Goal: Find specific page/section: Find specific page/section

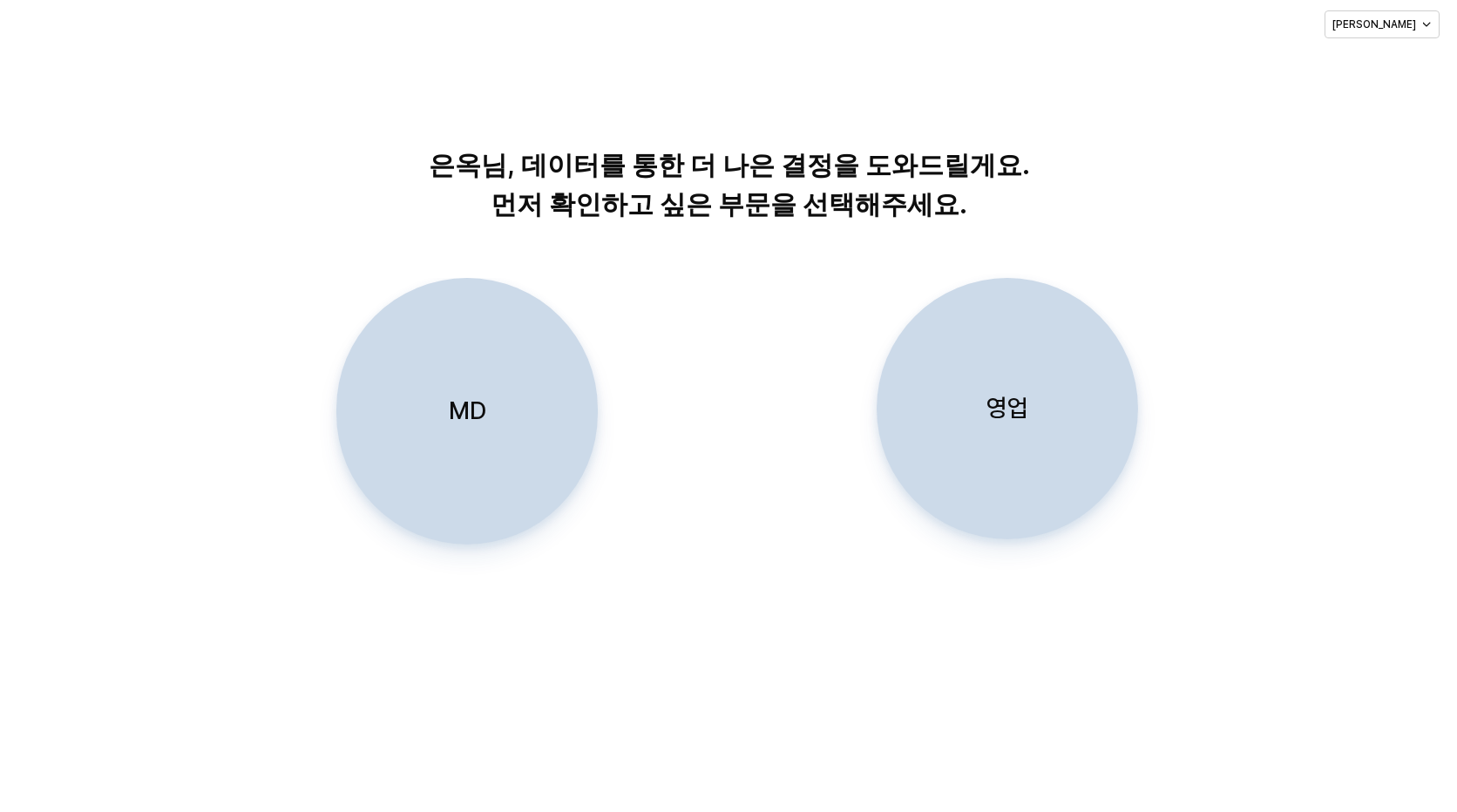
click at [452, 405] on p "MD" at bounding box center [467, 410] width 37 height 32
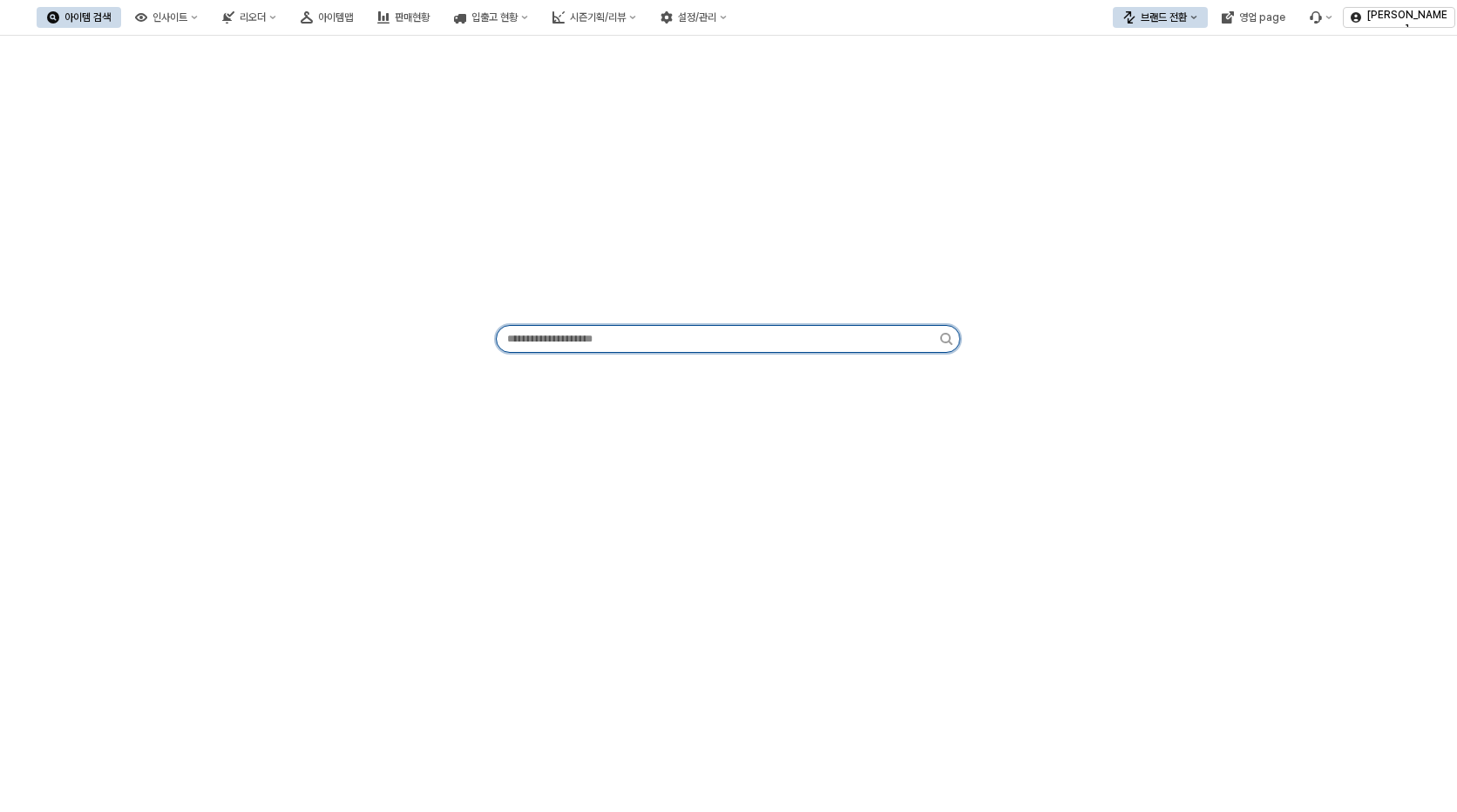
click at [599, 344] on input "App Frame" at bounding box center [718, 338] width 444 height 26
type input "*"
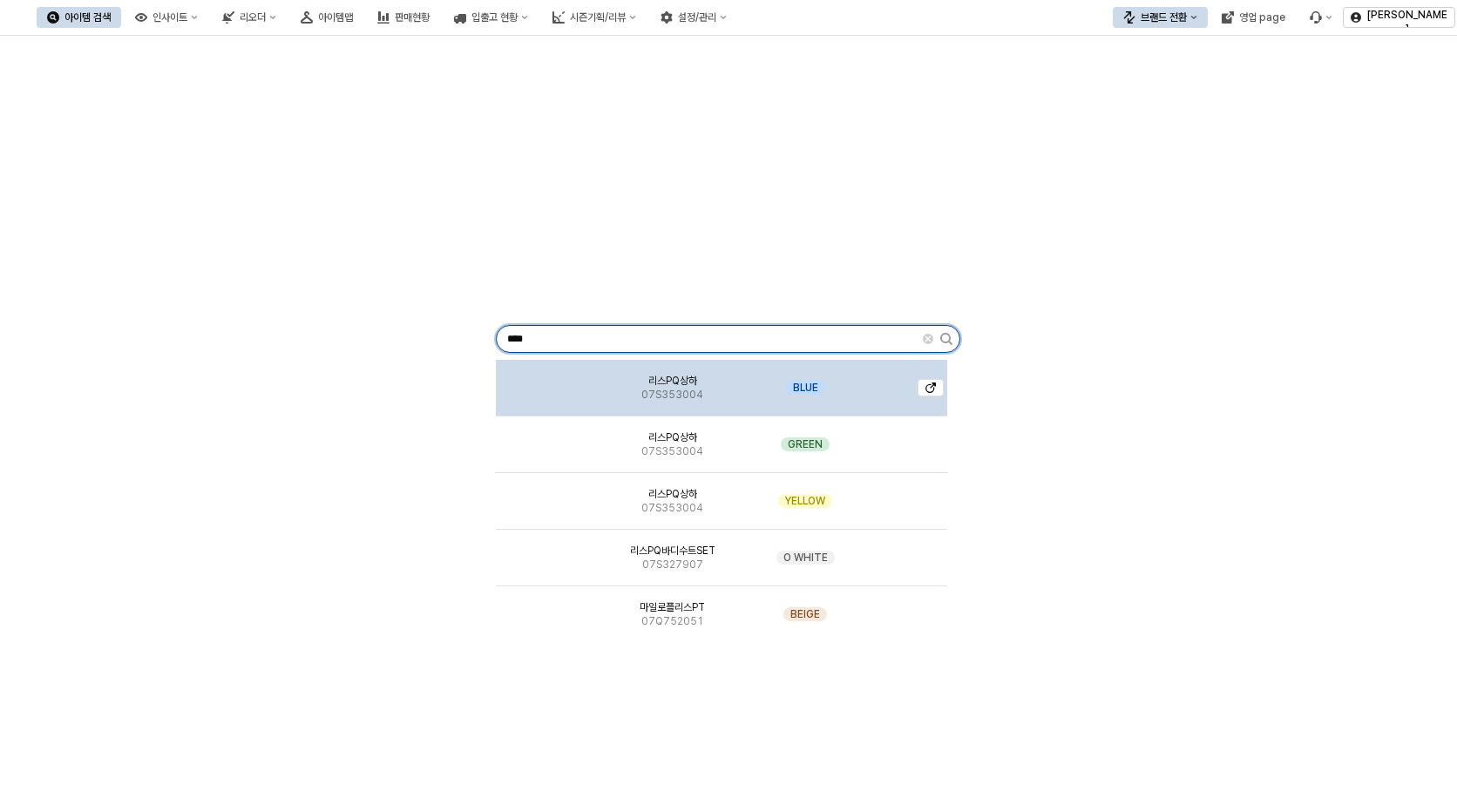
type input "****"
click at [658, 386] on span "리스PQ상하" at bounding box center [673, 380] width 49 height 14
click at [658, 386] on div at bounding box center [1127, 737] width 1399 height 1104
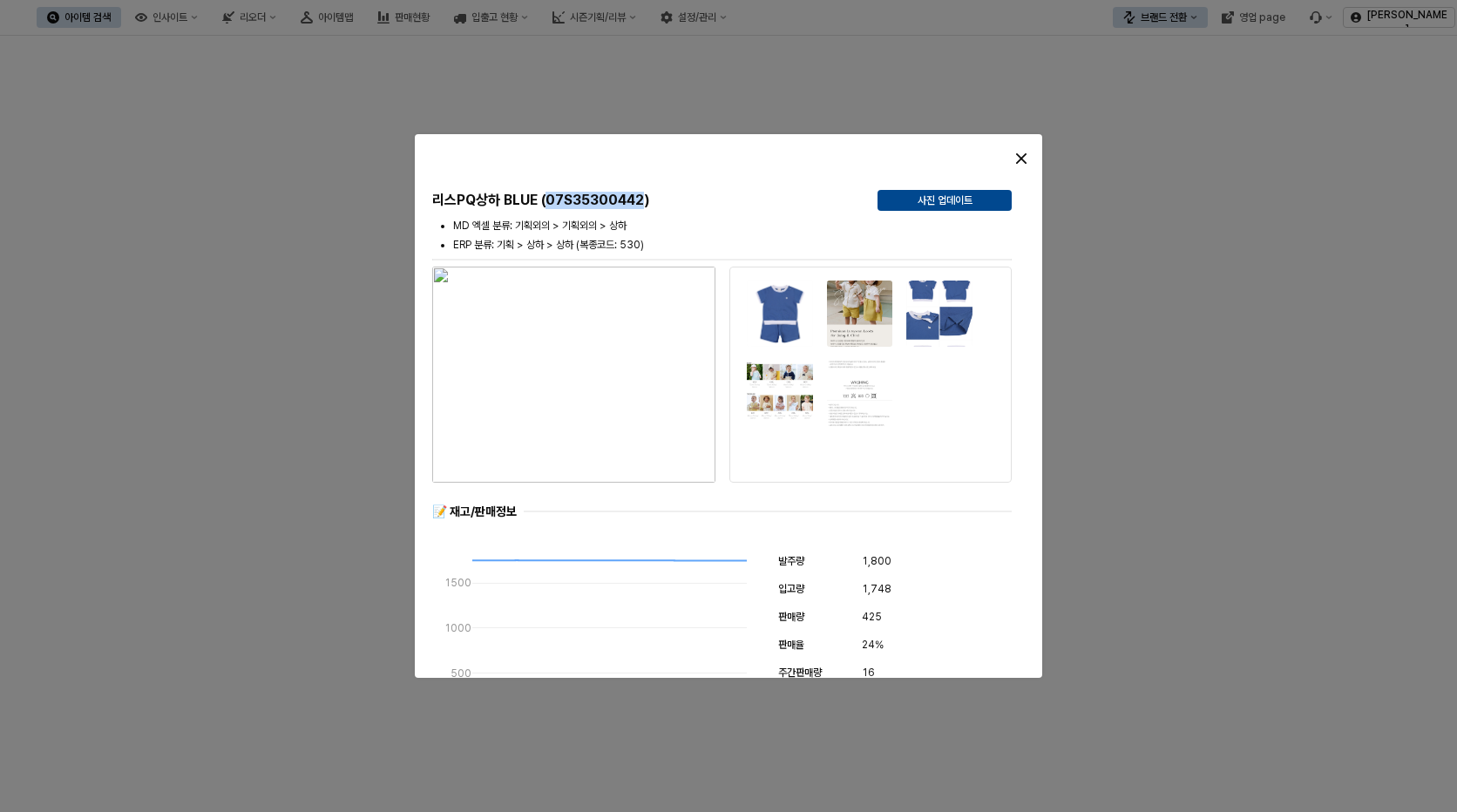
drag, startPoint x: 644, startPoint y: 198, endPoint x: 546, endPoint y: 198, distance: 98.0
click at [546, 198] on h5 "리스PQ상하 BLUE (07S35300442)" at bounding box center [648, 200] width 431 height 17
copy h5 "07S35300442"
click at [642, 206] on h5 "리스PQ상하 BLUE (07S35300442)" at bounding box center [648, 200] width 431 height 17
drag, startPoint x: 644, startPoint y: 201, endPoint x: 547, endPoint y: 197, distance: 97.1
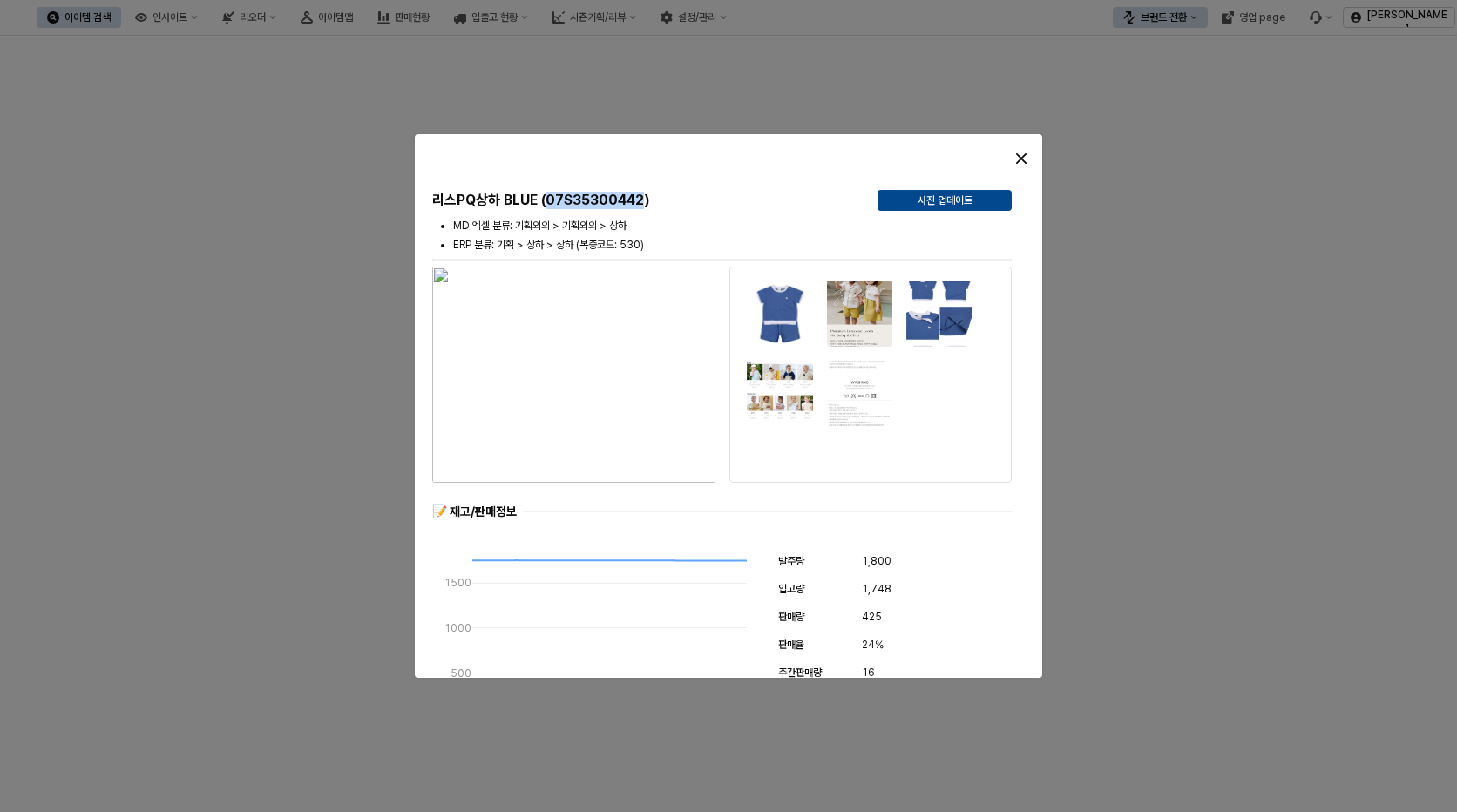
click at [547, 197] on h5 "리스PQ상하 BLUE (07S35300442)" at bounding box center [648, 200] width 431 height 17
copy h5 "07S35300442"
click at [1012, 156] on div "Close" at bounding box center [1021, 158] width 26 height 26
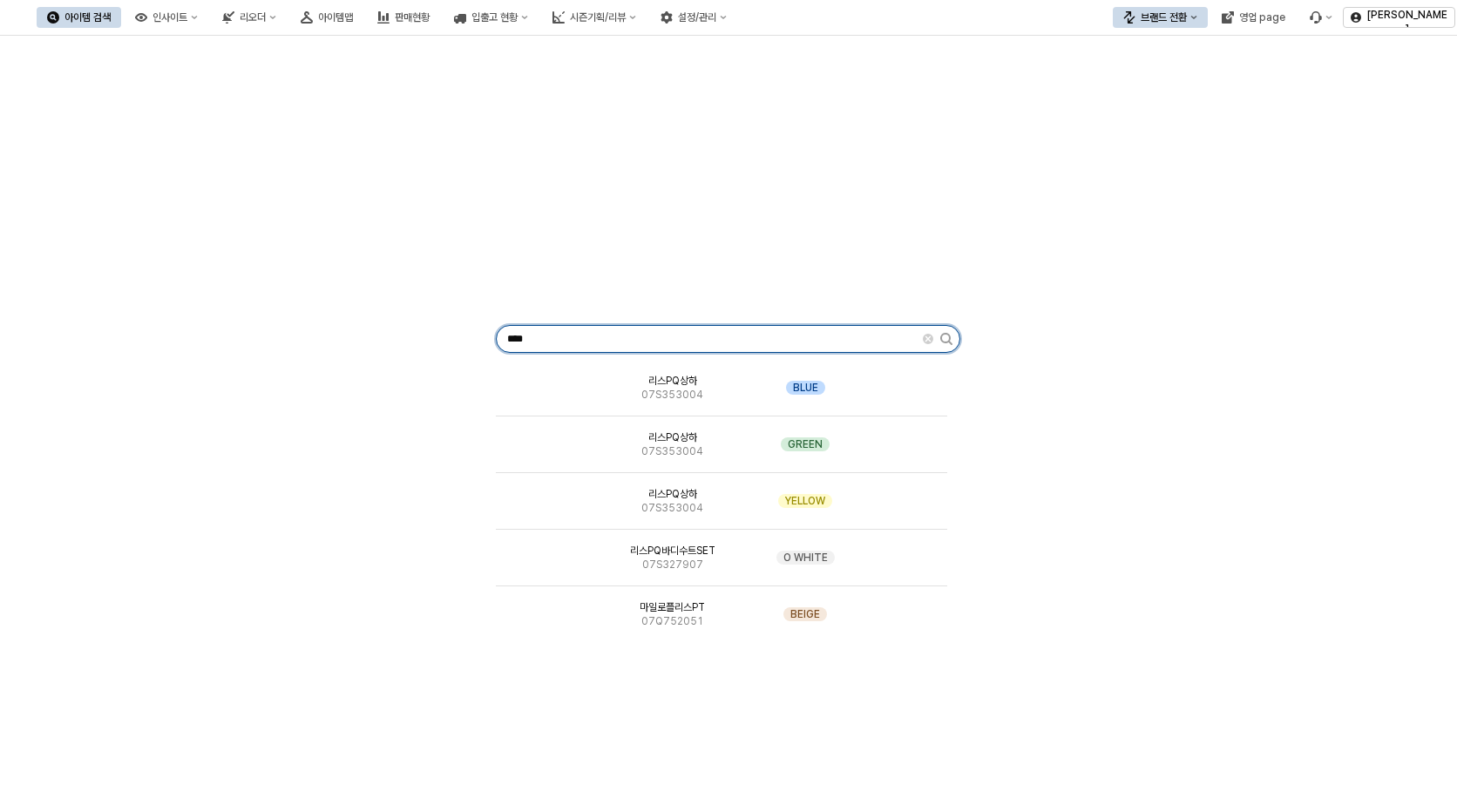
drag, startPoint x: 578, startPoint y: 340, endPoint x: 129, endPoint y: 260, distance: 456.1
click at [252, 305] on div "**** 리스PQ상하 07S353004 BLUE 리스PQ상하 07S353004 GREEN 리스PQ상하 07S353004 YELLOW 리스PQ바…" at bounding box center [728, 336] width 1436 height 586
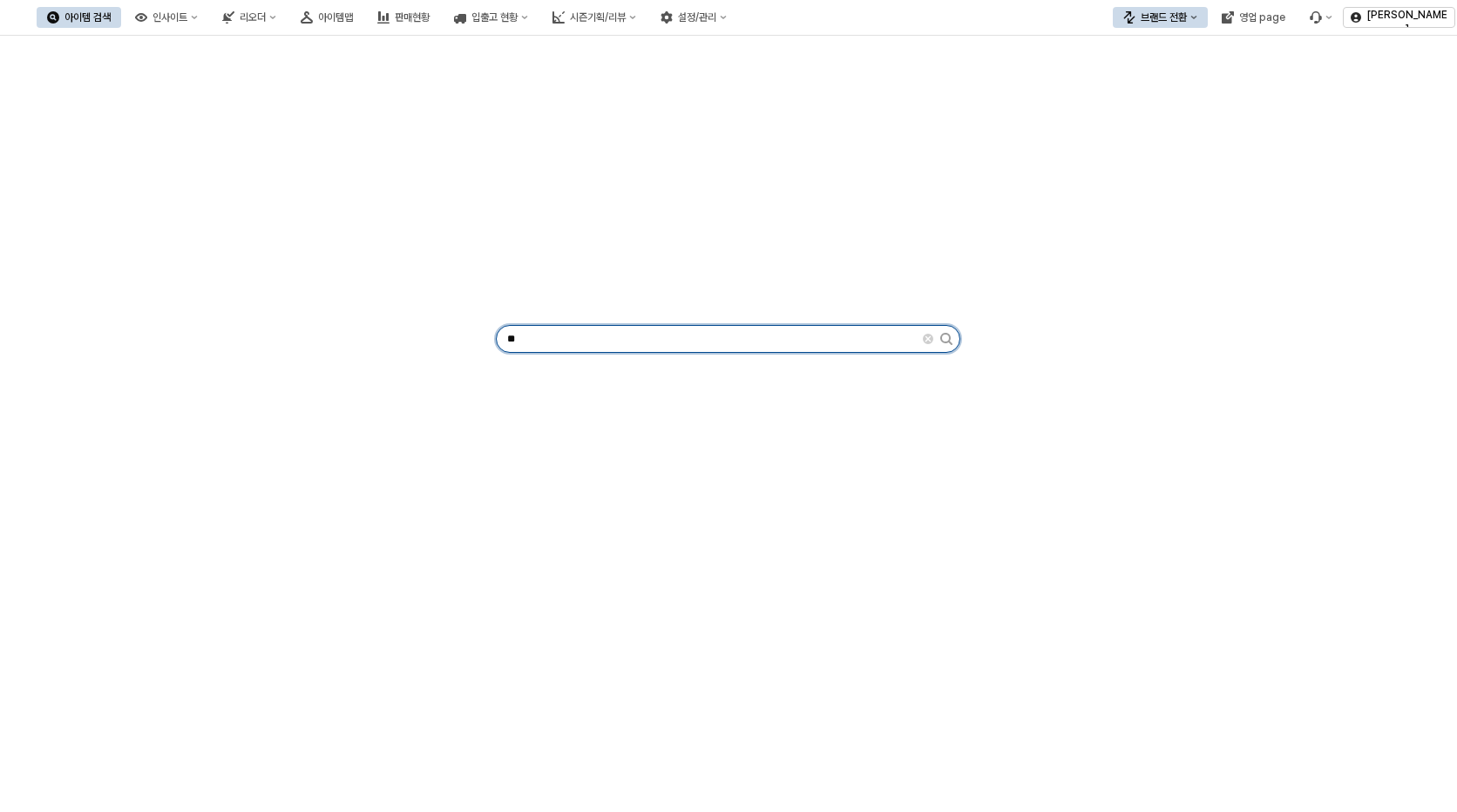
type input "*"
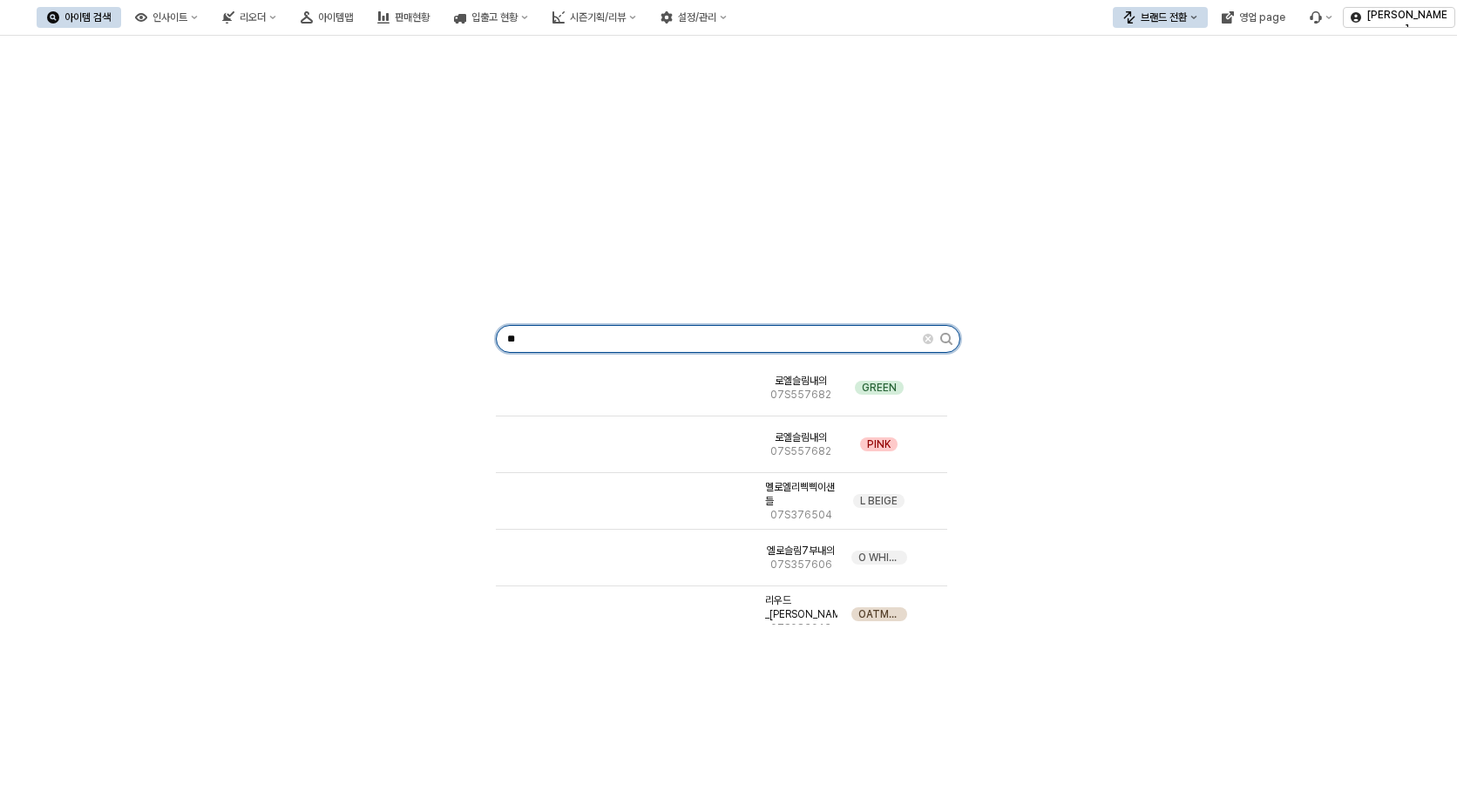
type input "**"
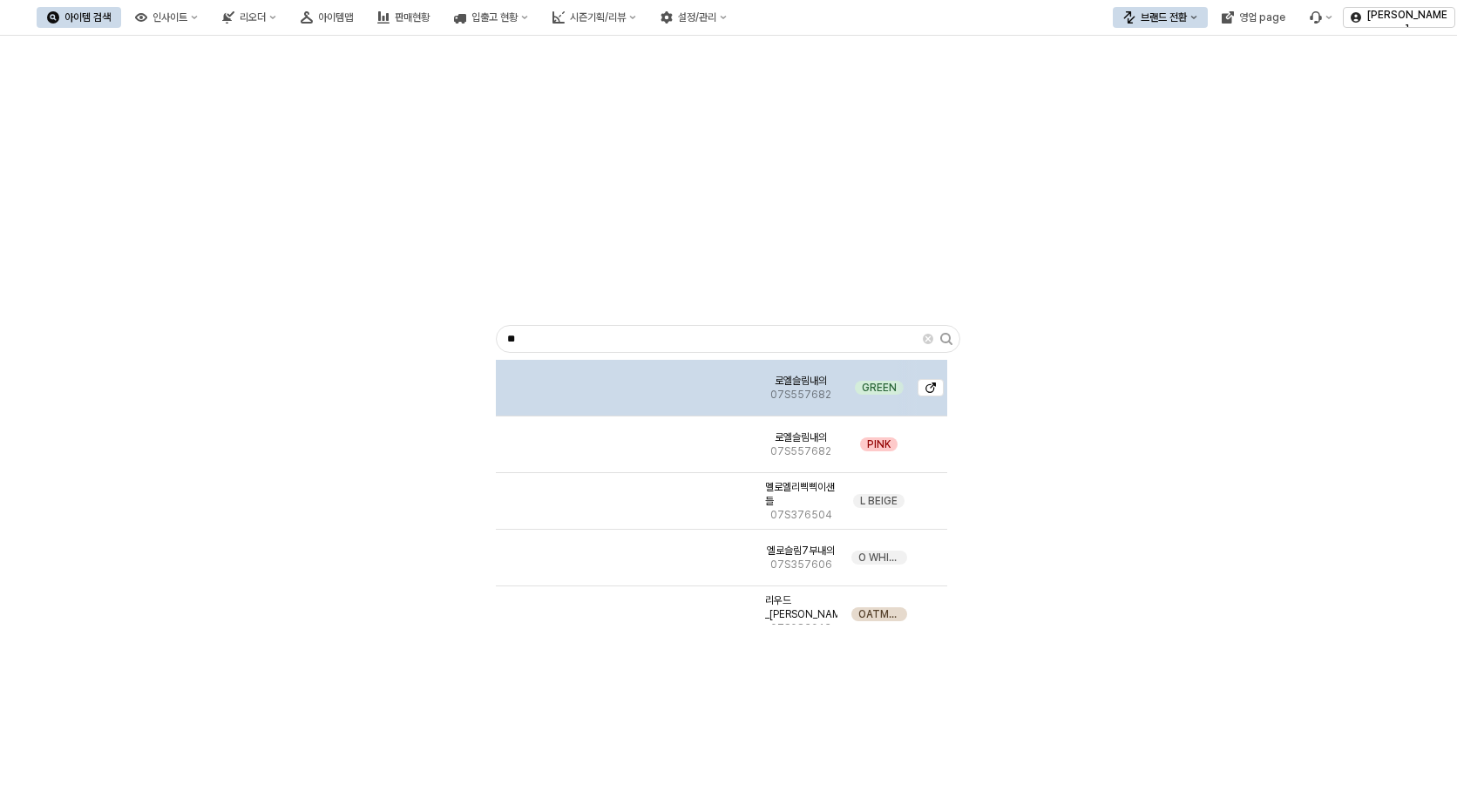
click at [781, 386] on span "로엘슬림내의" at bounding box center [800, 380] width 52 height 14
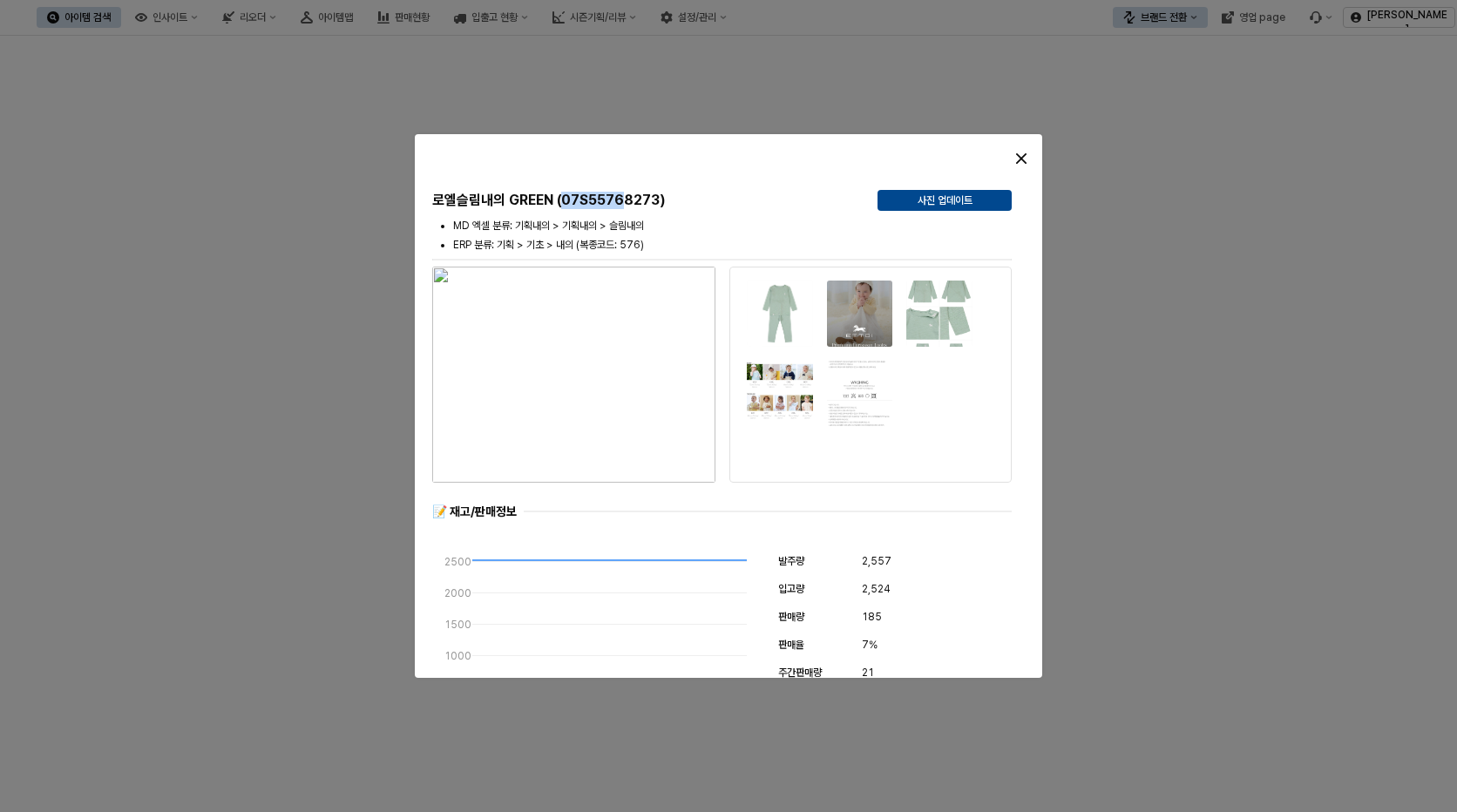
drag, startPoint x: 559, startPoint y: 195, endPoint x: 629, endPoint y: 206, distance: 70.9
click at [629, 206] on h5 "로엘슬림내의 GREEN (07S55768273)" at bounding box center [648, 200] width 431 height 17
copy h5 "07S5576"
